Goal: Transaction & Acquisition: Purchase product/service

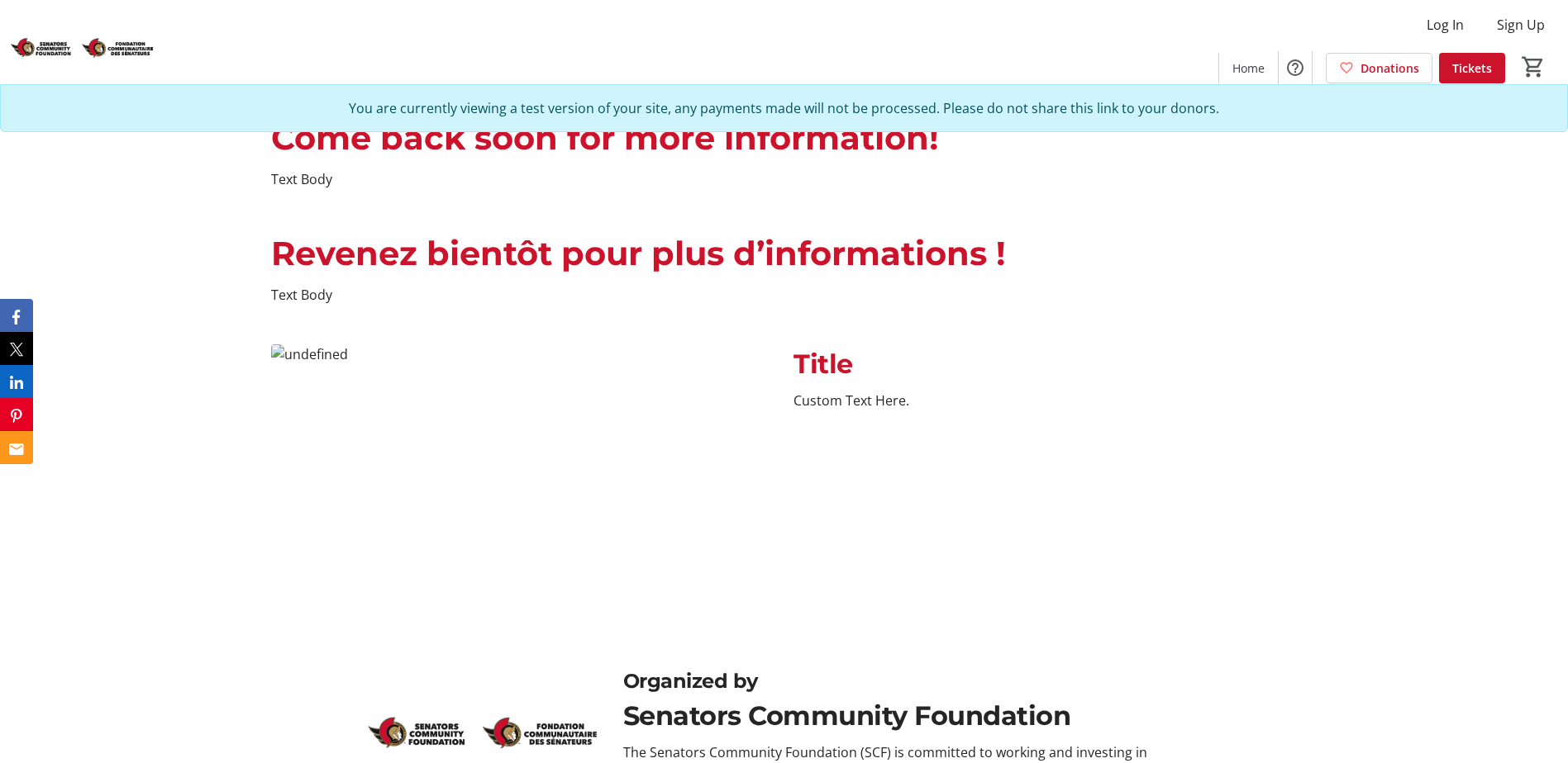
scroll to position [1285, 0]
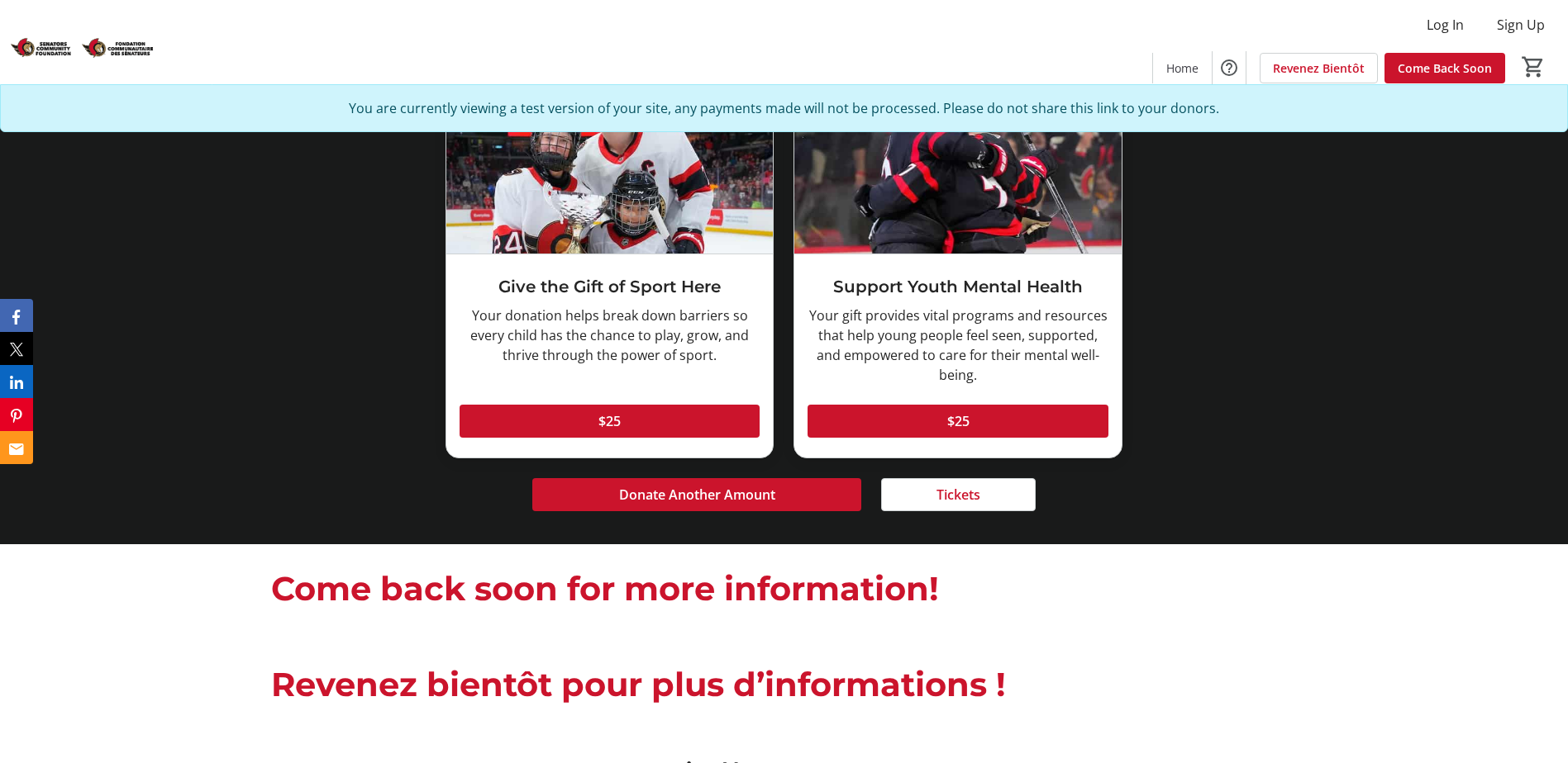
scroll to position [922, 0]
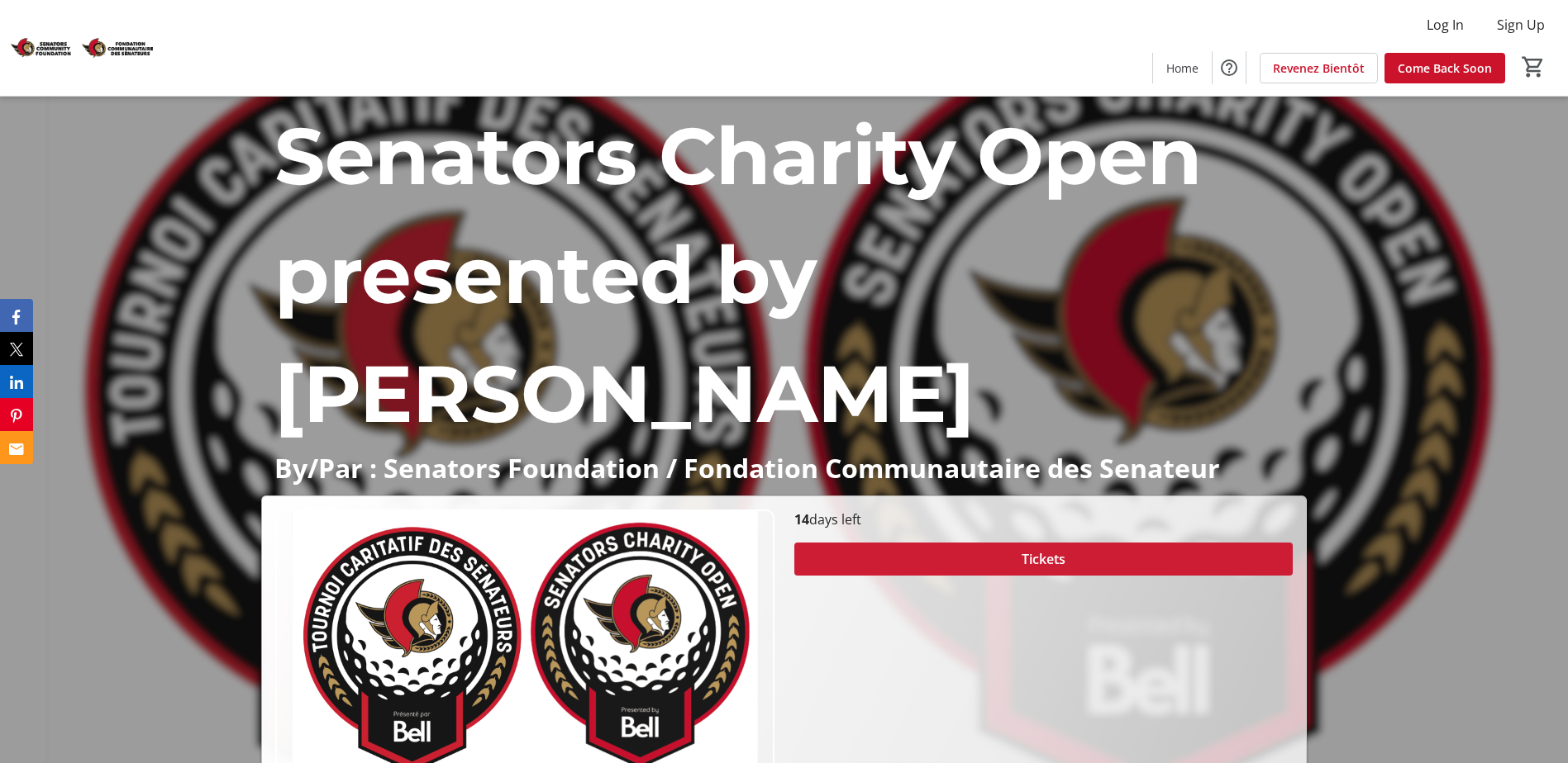
click at [971, 540] on span at bounding box center [1043, 559] width 498 height 40
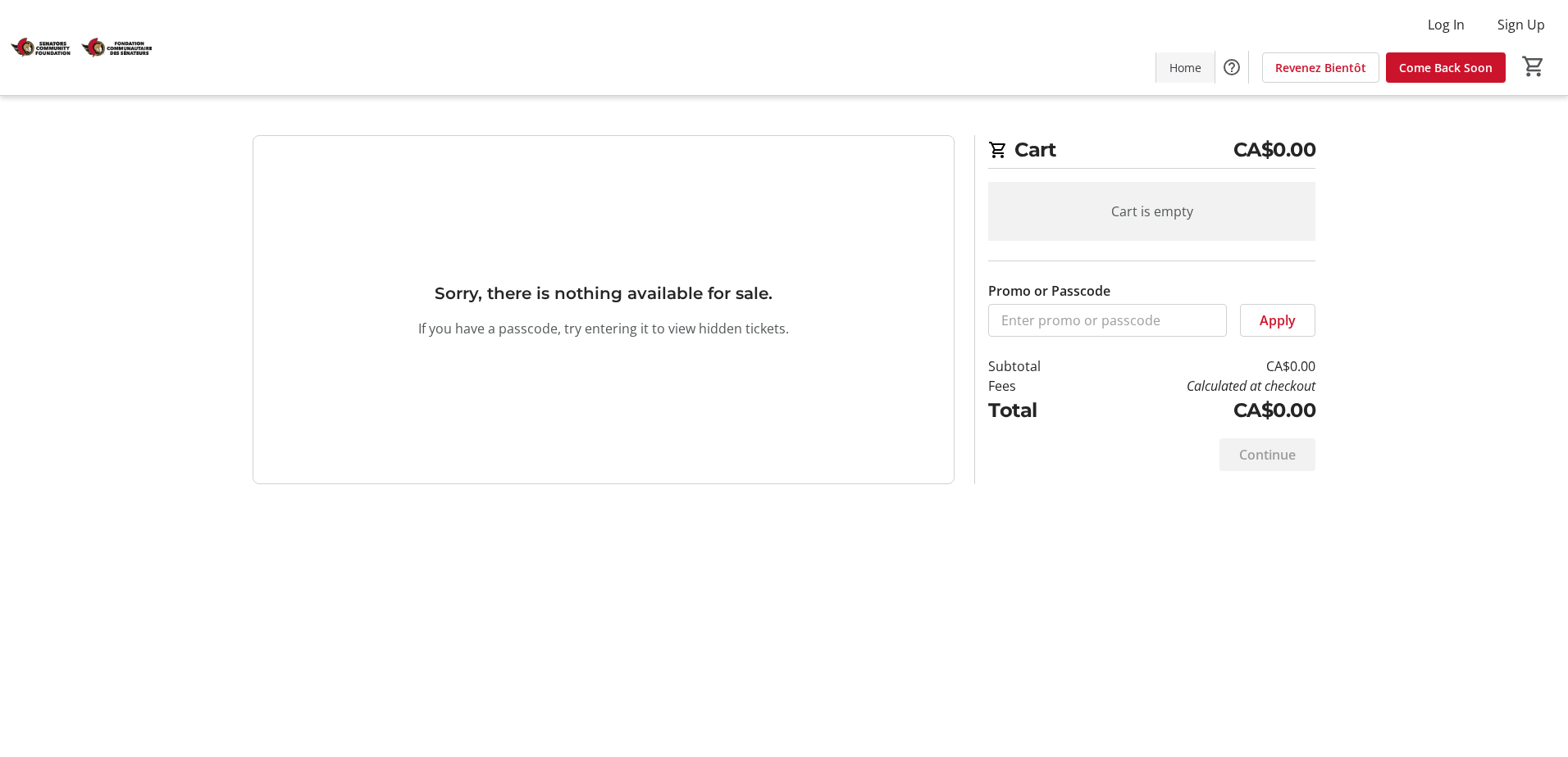
click at [1192, 81] on span at bounding box center [1185, 67] width 58 height 39
